Goal: Use online tool/utility: Utilize a website feature to perform a specific function

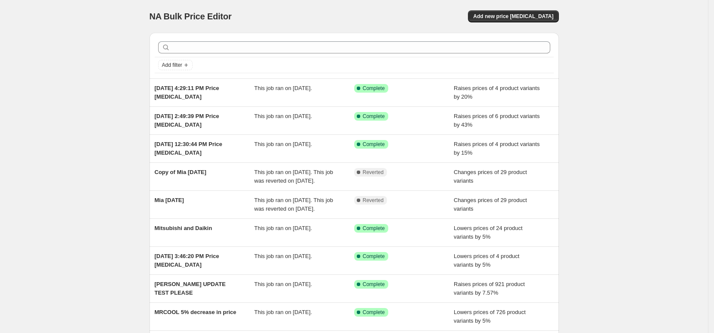
drag, startPoint x: 45, startPoint y: 31, endPoint x: 40, endPoint y: 24, distance: 8.4
click at [20, 23] on div "NA Bulk Price Editor. This page is ready NA Bulk Price Editor Add new price [ME…" at bounding box center [354, 222] width 708 height 444
click at [110, 32] on div "NA Bulk Price Editor. This page is ready NA Bulk Price Editor Add new price [ME…" at bounding box center [354, 222] width 708 height 444
drag, startPoint x: 109, startPoint y: 31, endPoint x: 40, endPoint y: 17, distance: 69.6
click at [10, 10] on div "NA Bulk Price Editor. This page is ready NA Bulk Price Editor Add new price [ME…" at bounding box center [354, 222] width 708 height 444
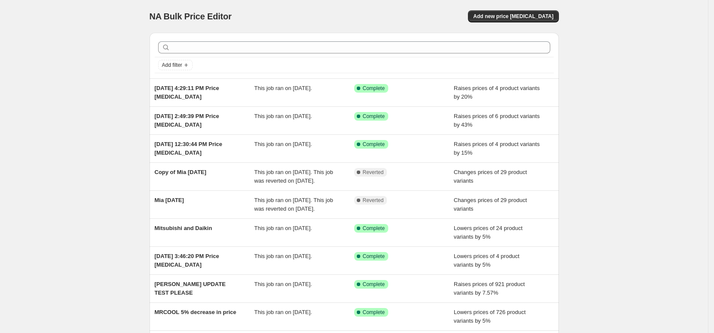
drag, startPoint x: 99, startPoint y: 42, endPoint x: 81, endPoint y: 23, distance: 25.3
click at [76, 22] on div "NA Bulk Price Editor. This page is ready NA Bulk Price Editor Add new price [ME…" at bounding box center [354, 222] width 708 height 444
drag, startPoint x: 50, startPoint y: 3, endPoint x: 5, endPoint y: 22, distance: 48.7
click at [17, 19] on div "NA Bulk Price Editor. This page is ready NA Bulk Price Editor Add new price [ME…" at bounding box center [354, 222] width 708 height 444
